Goal: Task Accomplishment & Management: Complete application form

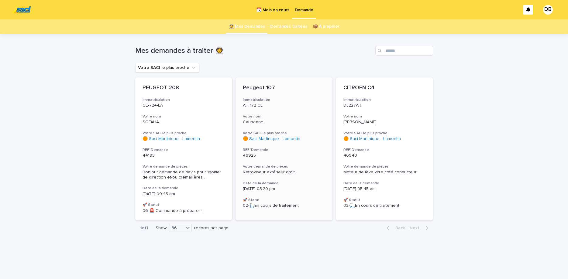
click at [297, 112] on div "Peugeot 107 Immatriculation AH 172 CL Votre nom Caupenne Votre SACI le plus pro…" at bounding box center [284, 146] width 97 height 138
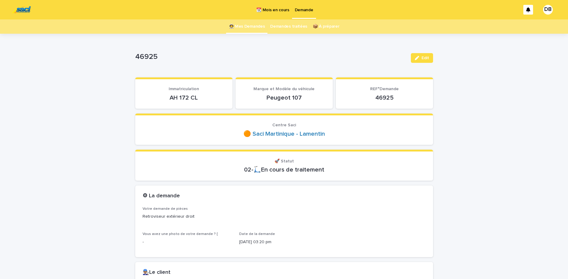
click at [182, 97] on p "AH 172 CL" at bounding box center [184, 97] width 83 height 7
click at [430, 59] on button "Edit" at bounding box center [422, 58] width 22 height 10
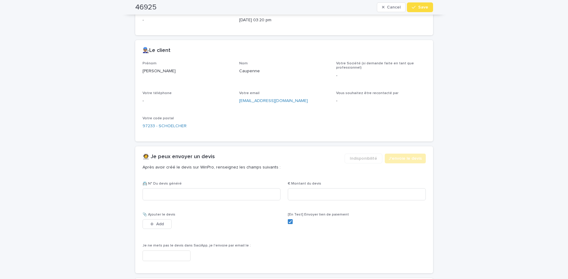
scroll to position [230, 0]
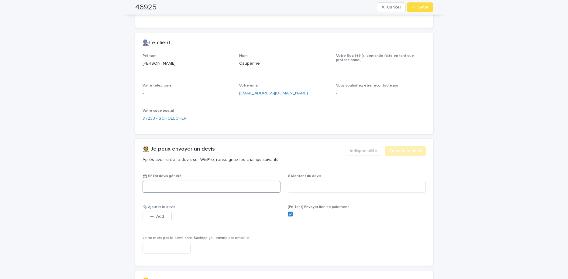
click at [266, 184] on input at bounding box center [212, 187] width 138 height 12
paste input "********"
type input "********"
click at [305, 189] on input at bounding box center [357, 187] width 138 height 12
type input "*****"
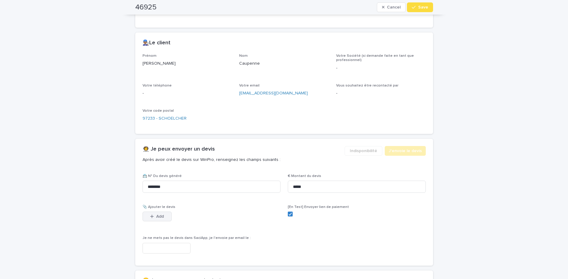
click at [165, 219] on button "Add" at bounding box center [157, 217] width 29 height 10
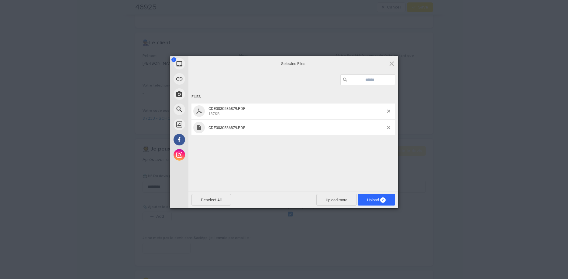
drag, startPoint x: 293, startPoint y: 157, endPoint x: 300, endPoint y: 161, distance: 8.0
click at [300, 161] on div "Files CDE0030536879.PDF 187KB CDE0030536879.PDF" at bounding box center [293, 139] width 210 height 102
click at [388, 128] on span at bounding box center [388, 127] width 3 height 3
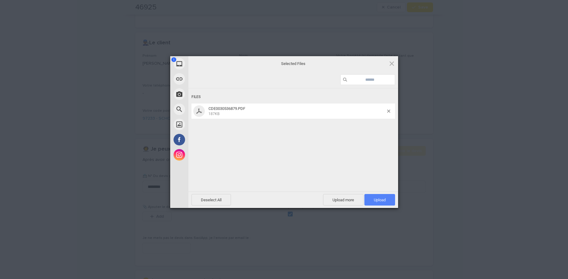
click at [379, 205] on span "Upload 1" at bounding box center [379, 200] width 31 height 12
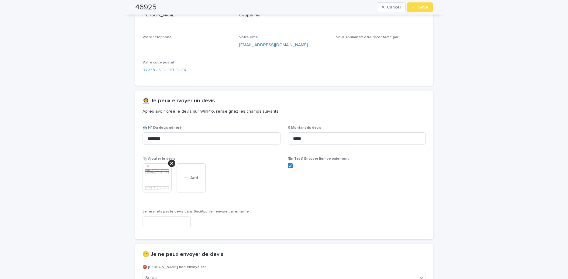
click at [414, 6] on icon "button" at bounding box center [414, 7] width 4 height 4
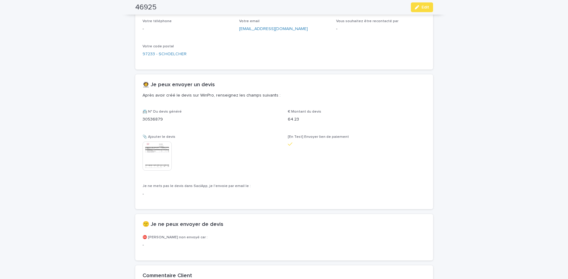
scroll to position [0, 0]
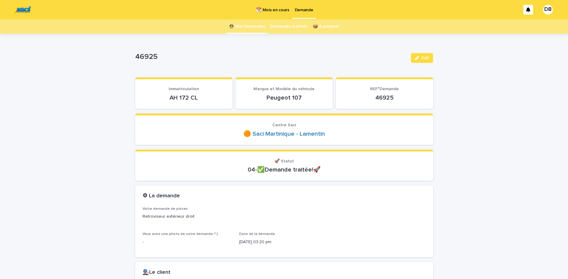
click at [261, 30] on link "👩‍🚀 Mes Demandes" at bounding box center [247, 26] width 36 height 14
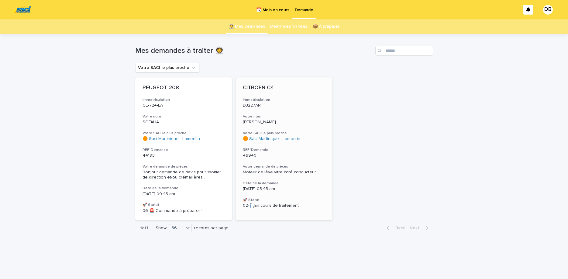
click at [295, 104] on p "DJ227AR" at bounding box center [284, 105] width 82 height 5
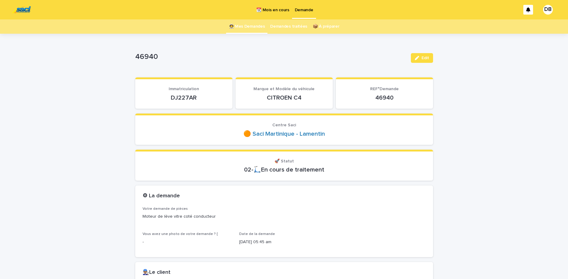
click at [191, 98] on p "DJ227AR" at bounding box center [184, 97] width 83 height 7
copy p "DJ227AR"
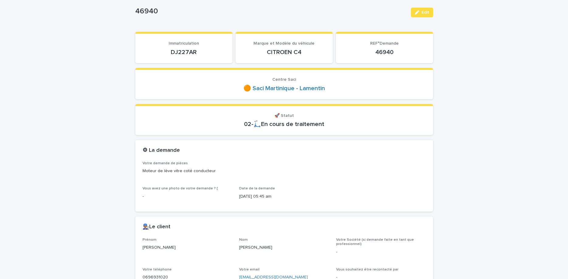
scroll to position [26, 0]
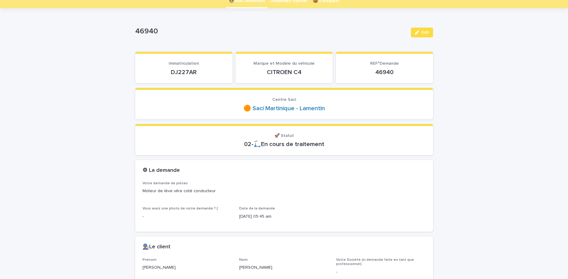
click at [178, 72] on p "DJ227AR" at bounding box center [184, 72] width 83 height 7
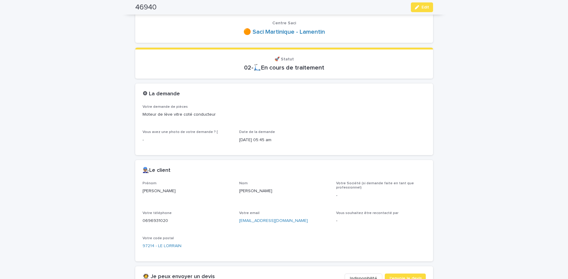
scroll to position [153, 0]
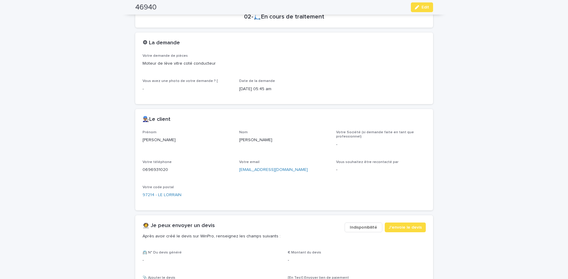
click at [156, 170] on p "0696931020" at bounding box center [188, 170] width 90 height 6
copy p "0696931020"
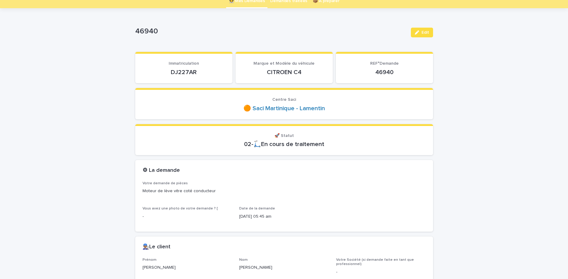
scroll to position [102, 0]
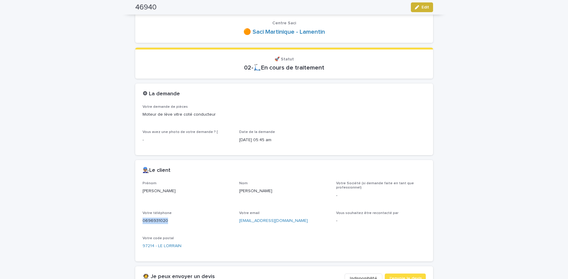
click at [421, 11] on button "Edit" at bounding box center [422, 7] width 22 height 10
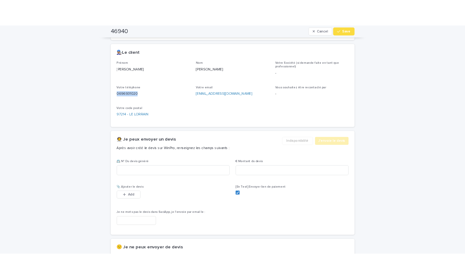
scroll to position [259, 0]
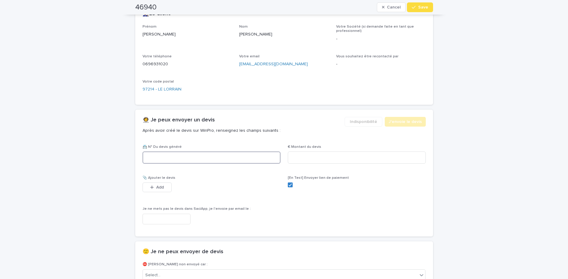
click at [223, 160] on input at bounding box center [212, 158] width 138 height 12
paste input "********"
type input "********"
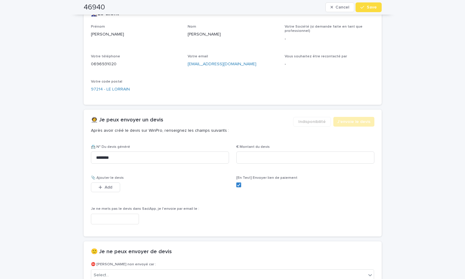
click at [313, 164] on div "€ Montant du devis" at bounding box center [305, 157] width 138 height 24
click at [311, 157] on input at bounding box center [305, 158] width 138 height 12
type input "******"
click at [114, 184] on button "Add" at bounding box center [105, 188] width 29 height 10
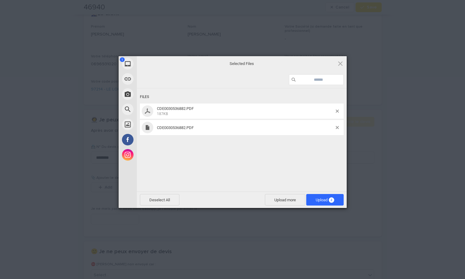
click at [240, 162] on div "Files CDE0030536882.PDF 187KB CDE0030536882.PDF" at bounding box center [242, 139] width 210 height 102
click at [338, 127] on span at bounding box center [336, 127] width 3 height 3
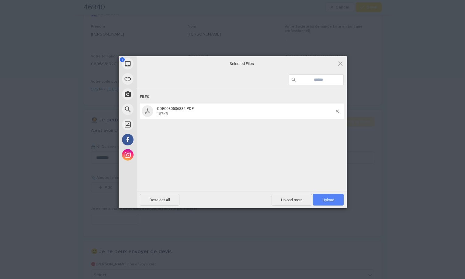
click at [327, 201] on span "Upload 1" at bounding box center [328, 200] width 12 height 5
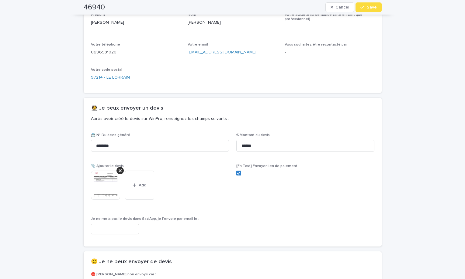
click at [369, 8] on span "Save" at bounding box center [371, 7] width 10 height 4
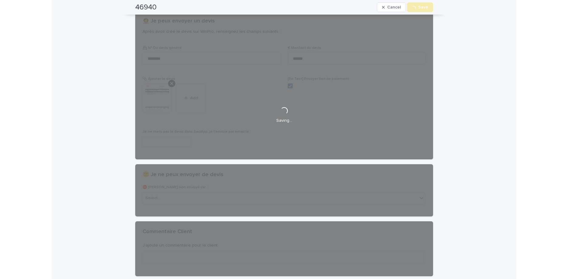
scroll to position [0, 0]
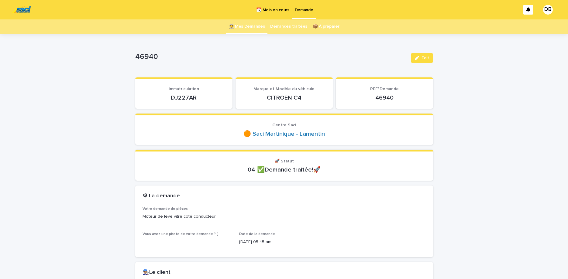
click at [259, 26] on link "👩‍🚀 Mes Demandes" at bounding box center [247, 26] width 36 height 14
